Goal: Transaction & Acquisition: Subscribe to service/newsletter

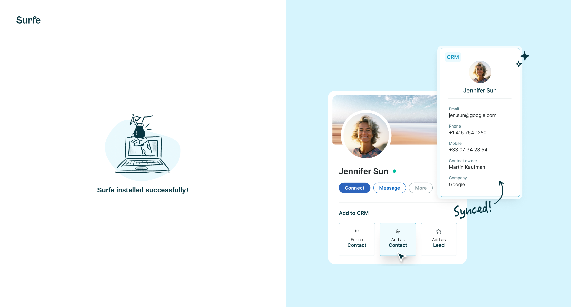
click at [404, 49] on img at bounding box center [429, 153] width 202 height 225
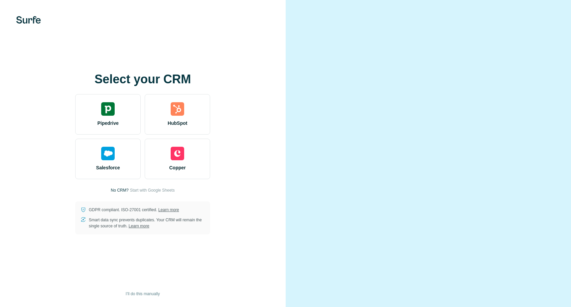
drag, startPoint x: 401, startPoint y: 76, endPoint x: 217, endPoint y: 122, distance: 189.8
click at [217, 122] on div "Select your CRM Pipedrive HubSpot Salesforce Copper No CRM? Start with Google S…" at bounding box center [285, 153] width 571 height 307
click at [217, 122] on div "Select your CRM Pipedrive HubSpot Salesforce Copper No CRM? Start with Google S…" at bounding box center [143, 154] width 259 height 162
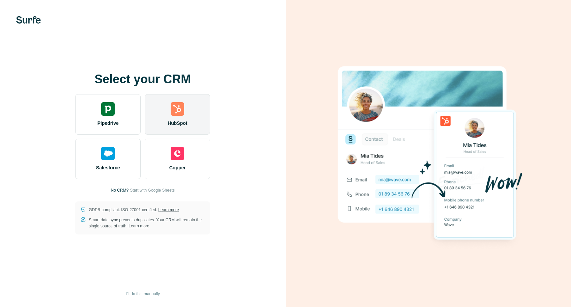
click at [180, 112] on img at bounding box center [178, 109] width 14 height 14
click at [187, 110] on div "HubSpot" at bounding box center [177, 114] width 65 height 41
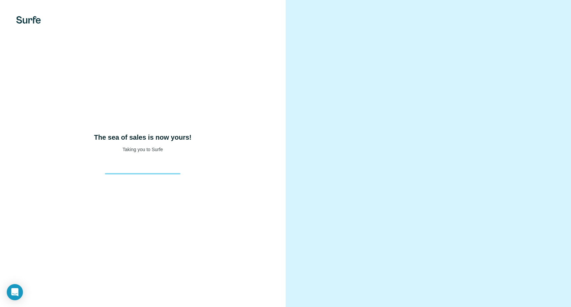
click at [423, 201] on video at bounding box center [428, 154] width 243 height 122
